Goal: Unclear

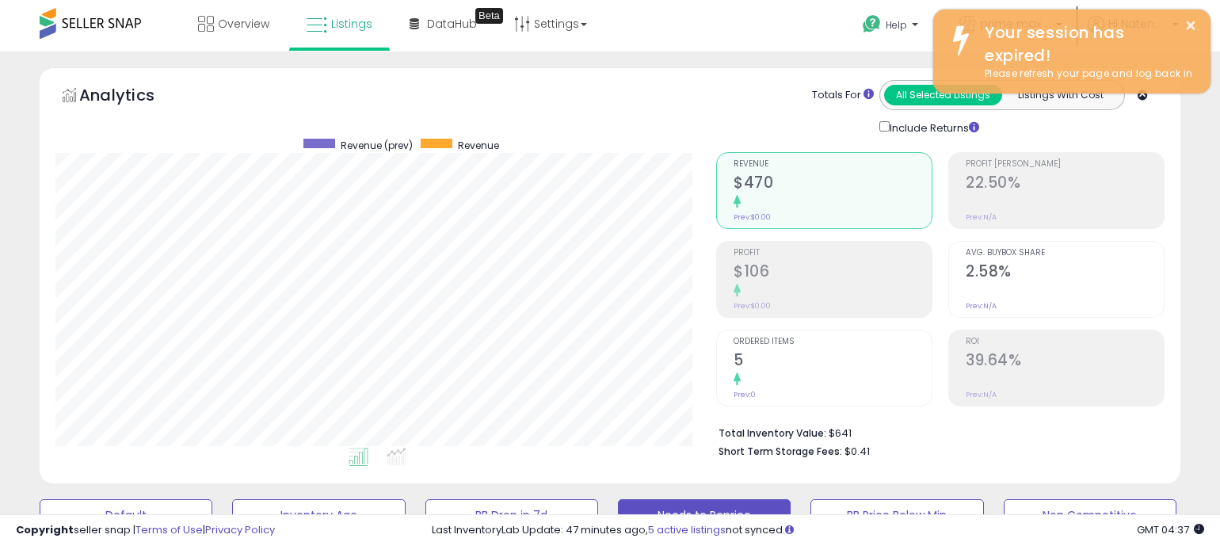
select select "**"
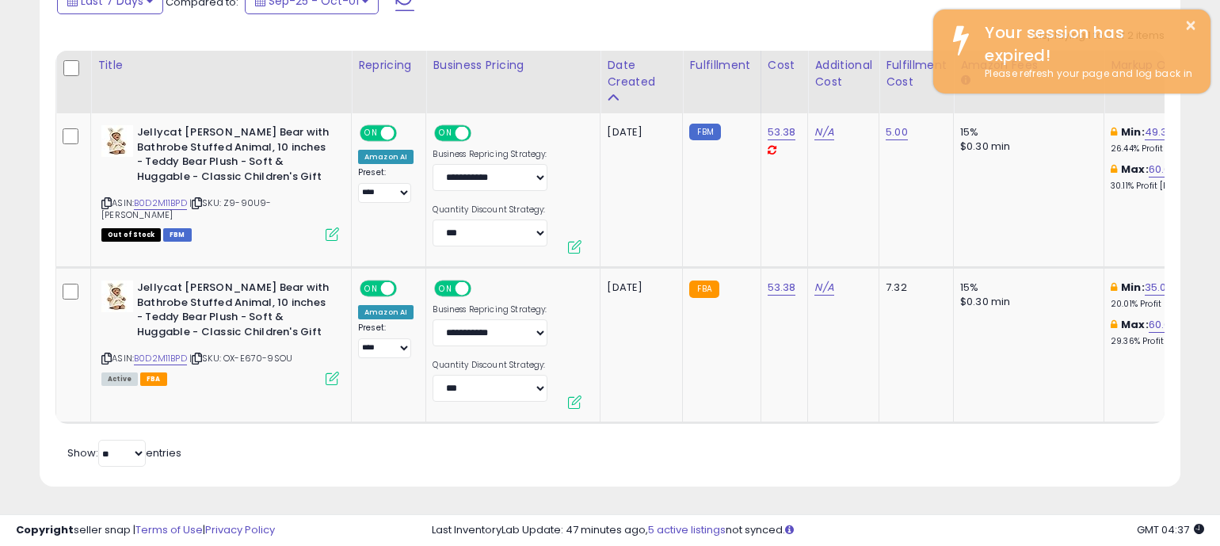
scroll to position [325, 661]
